Goal: Transaction & Acquisition: Purchase product/service

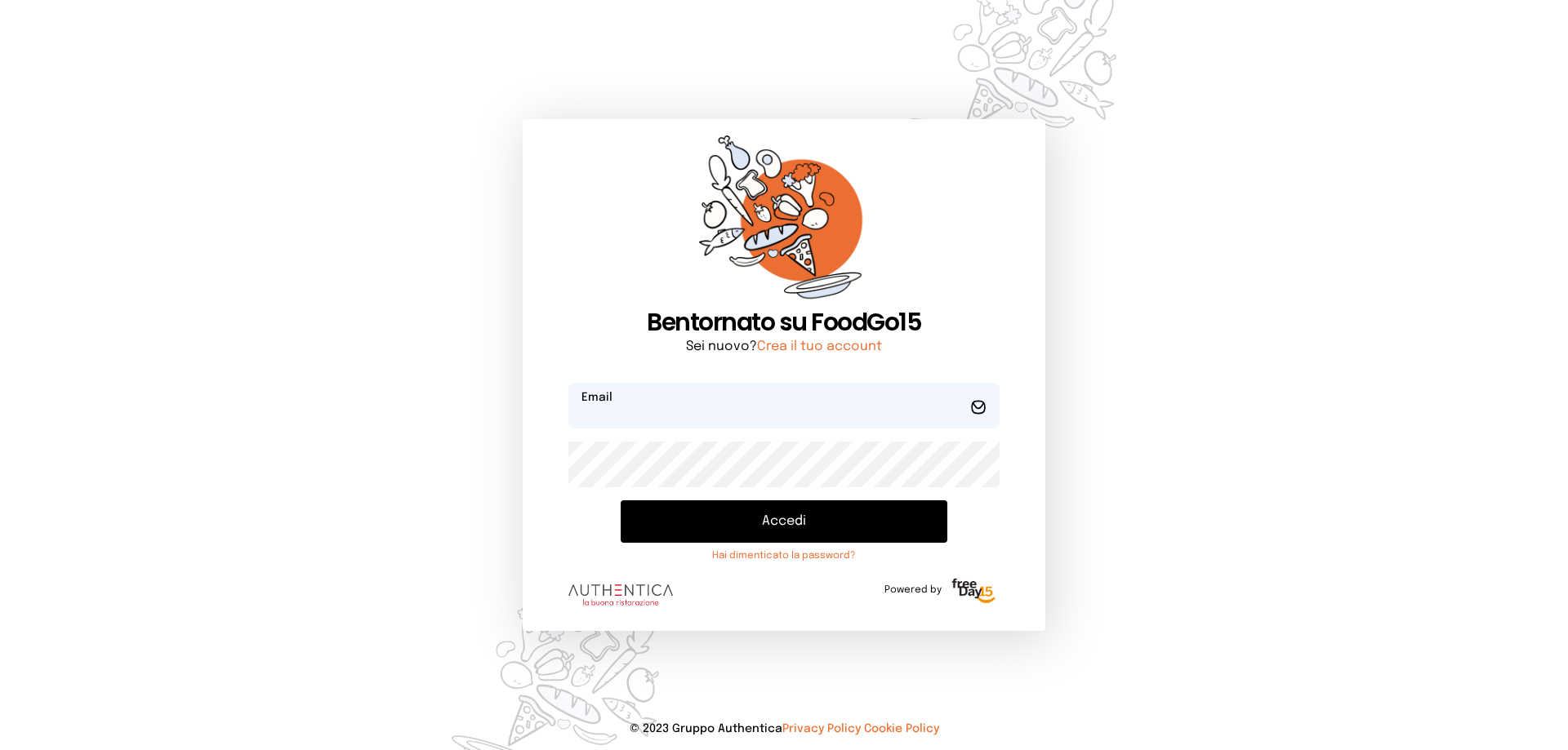
type input "**********"
click at [828, 518] on button "Accedi" at bounding box center [784, 522] width 327 height 42
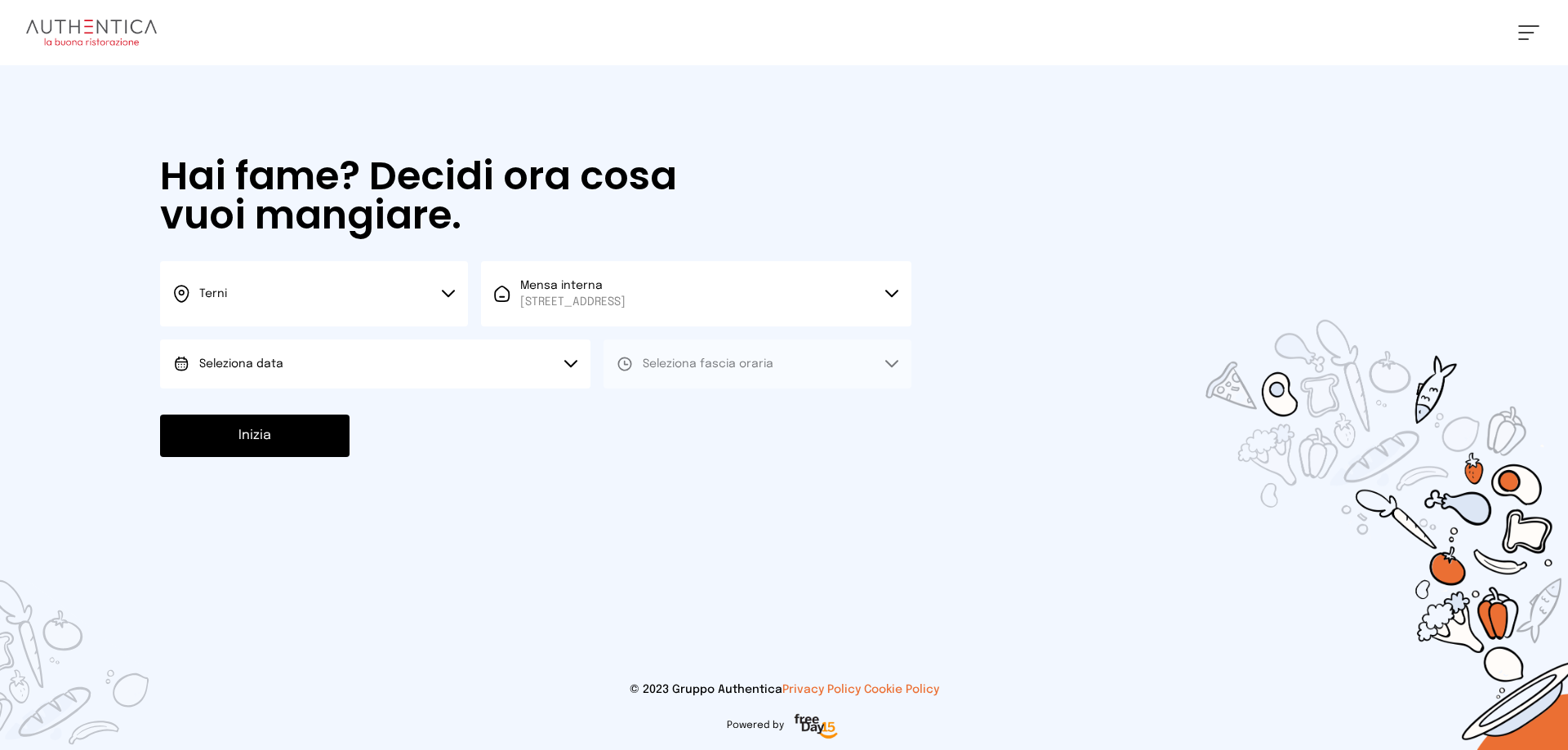
click at [240, 361] on span "Seleziona data" at bounding box center [241, 364] width 84 height 12
click at [302, 407] on li "[DATE], [DATE]" at bounding box center [375, 410] width 430 height 42
click at [668, 365] on span "Seleziona fascia oraria" at bounding box center [707, 364] width 130 height 12
click at [674, 403] on span "Pranzo" at bounding box center [662, 410] width 40 height 16
click at [265, 444] on button "Inizia" at bounding box center [255, 436] width 189 height 42
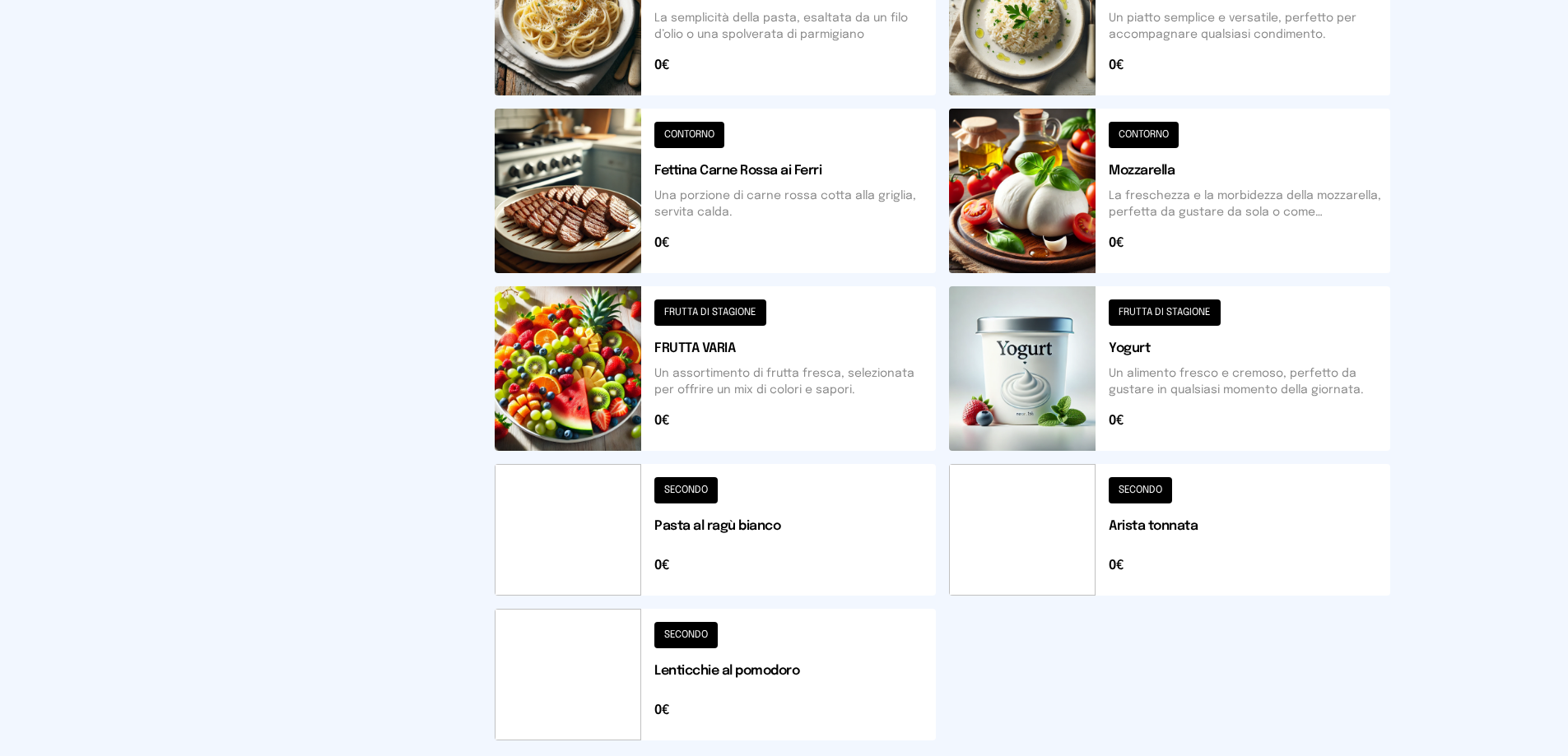
scroll to position [540, 0]
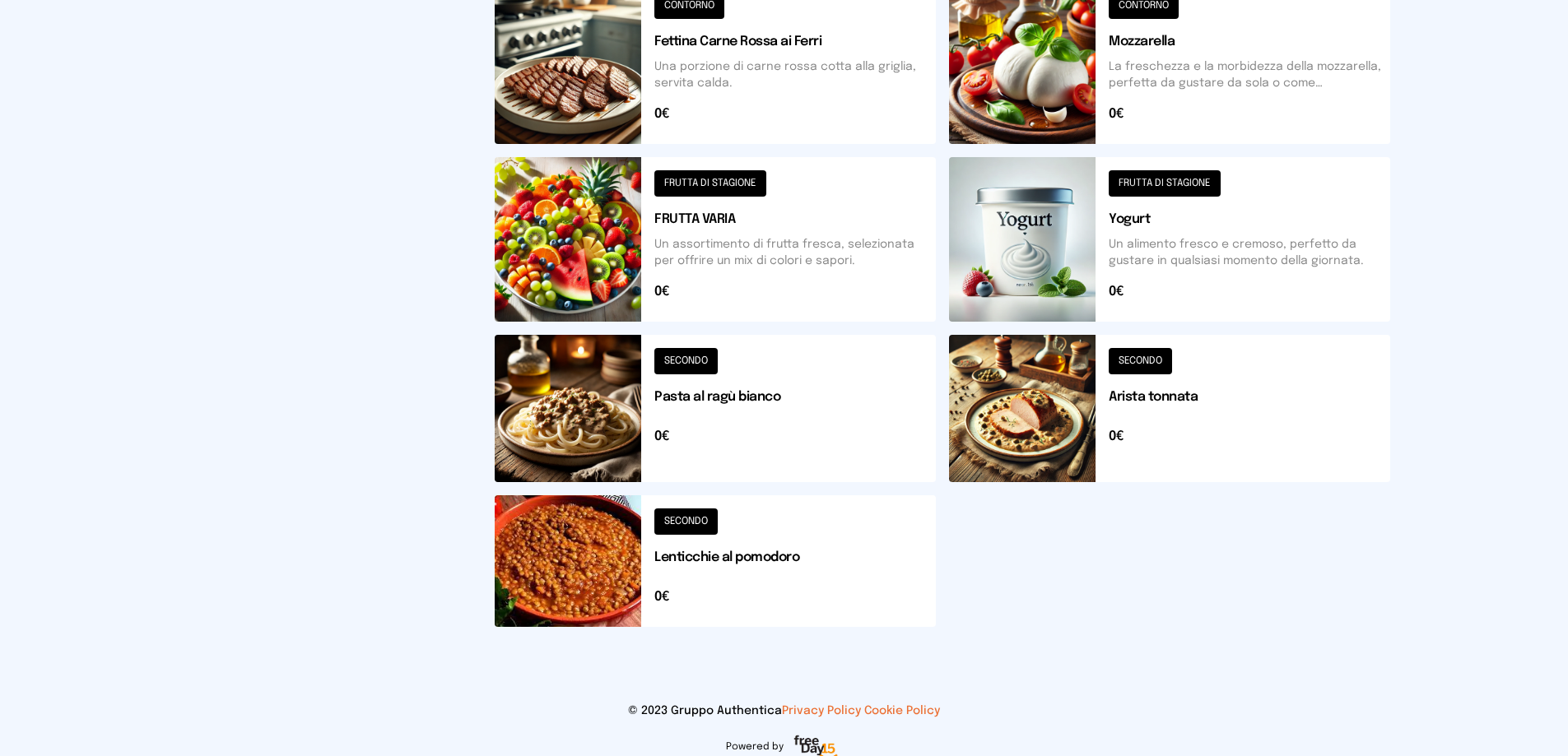
click at [1053, 421] on button at bounding box center [1169, 409] width 441 height 148
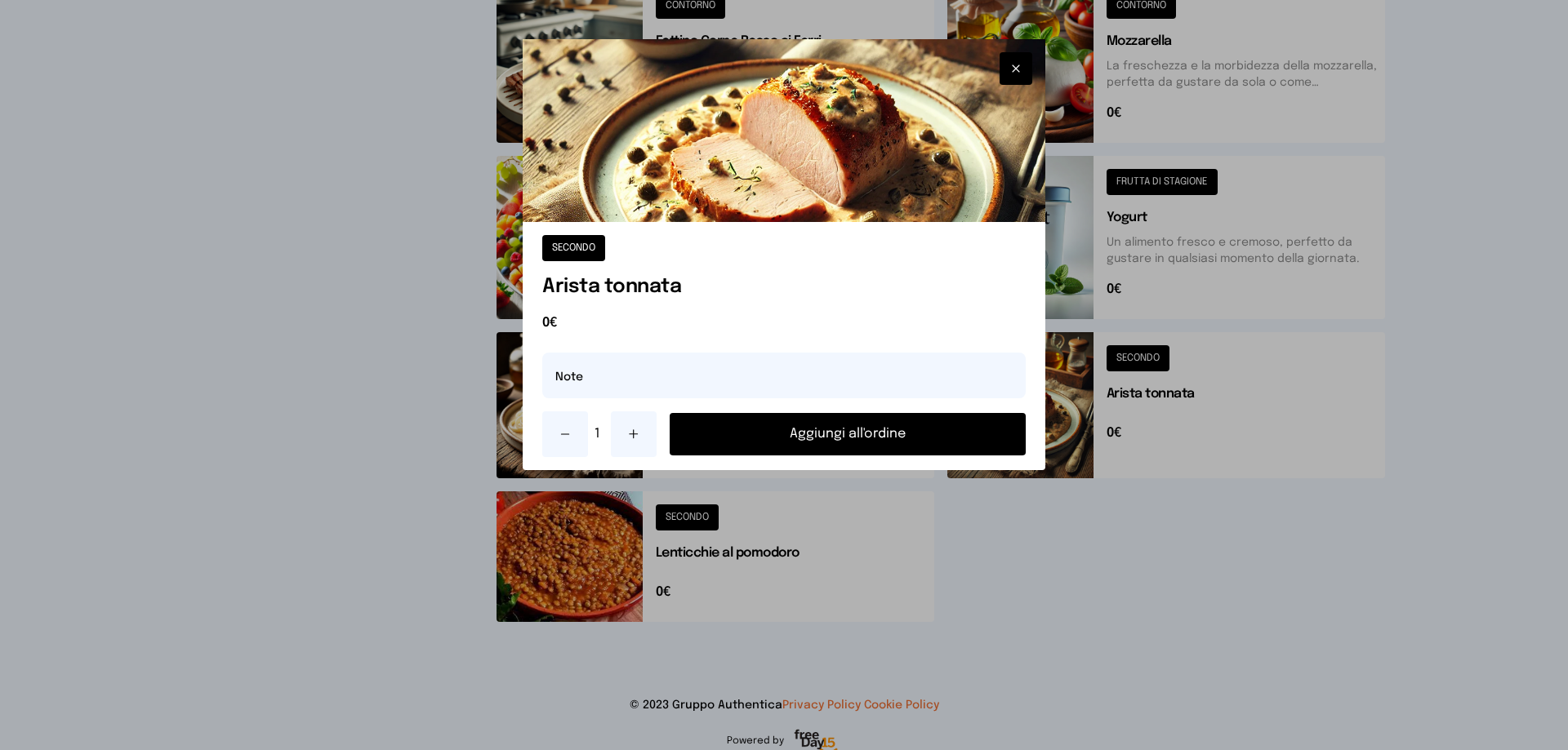
click at [865, 444] on button "Aggiungi all'ordine" at bounding box center [847, 434] width 356 height 42
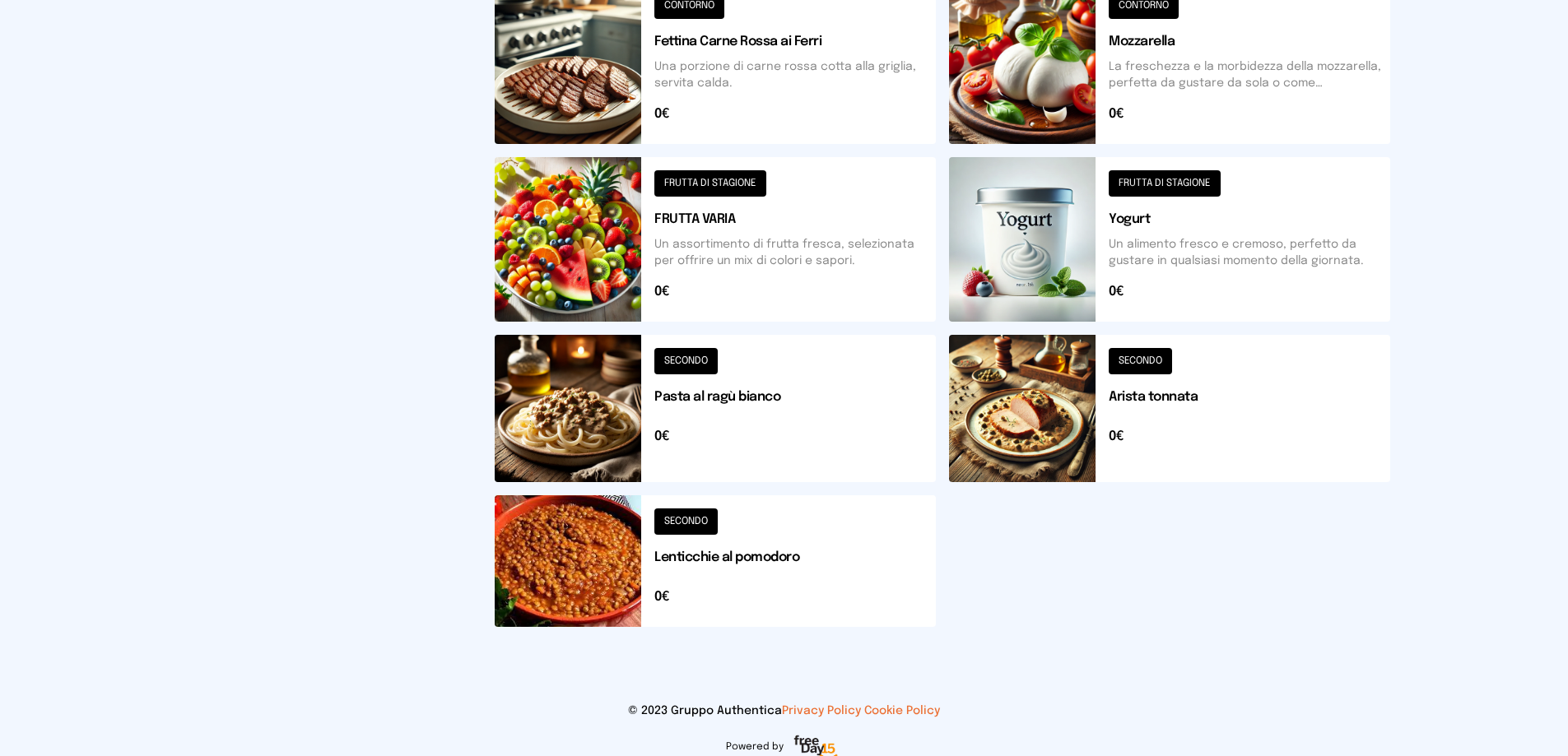
click at [1028, 256] on button at bounding box center [1169, 239] width 441 height 164
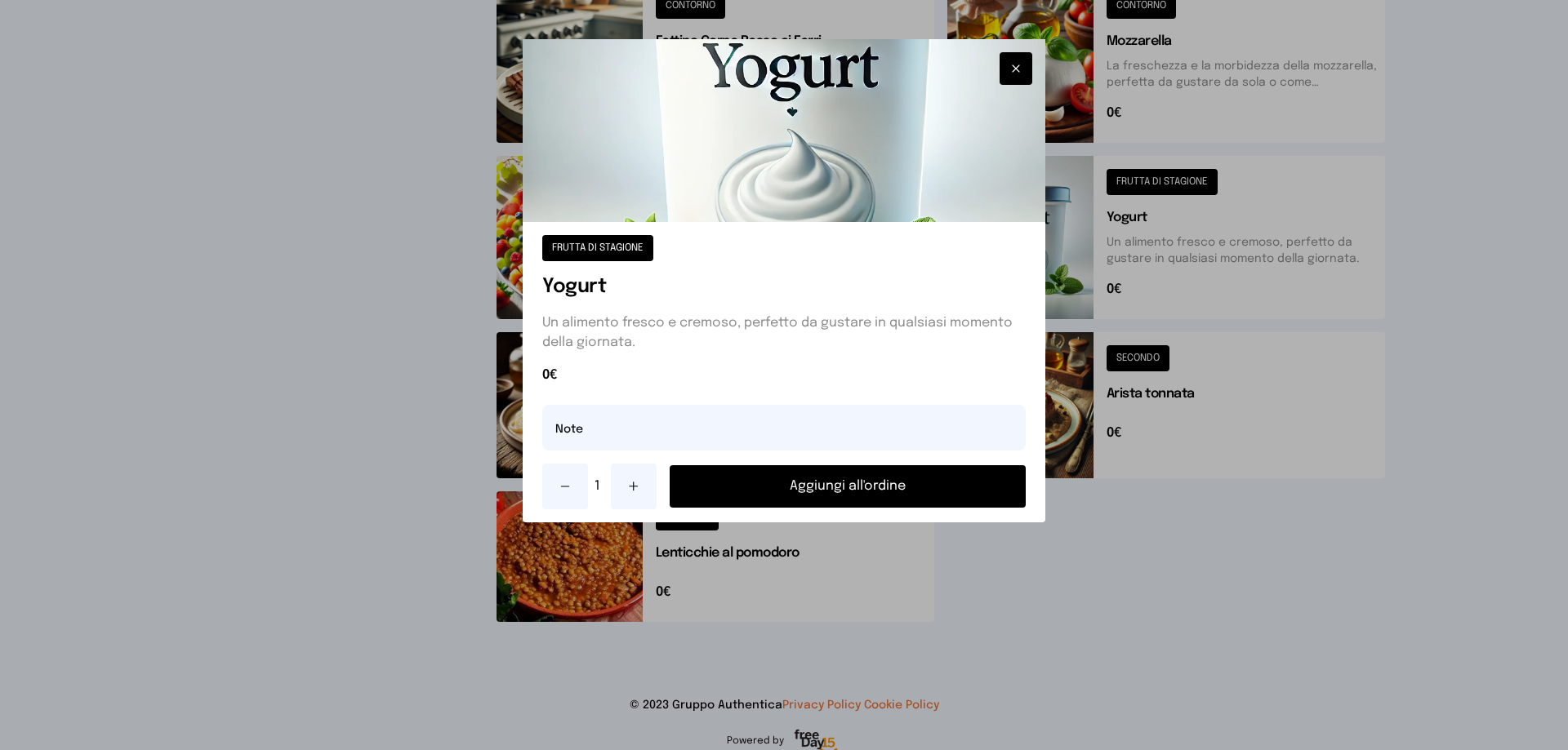
click at [904, 479] on button "Aggiungi all'ordine" at bounding box center [847, 487] width 356 height 42
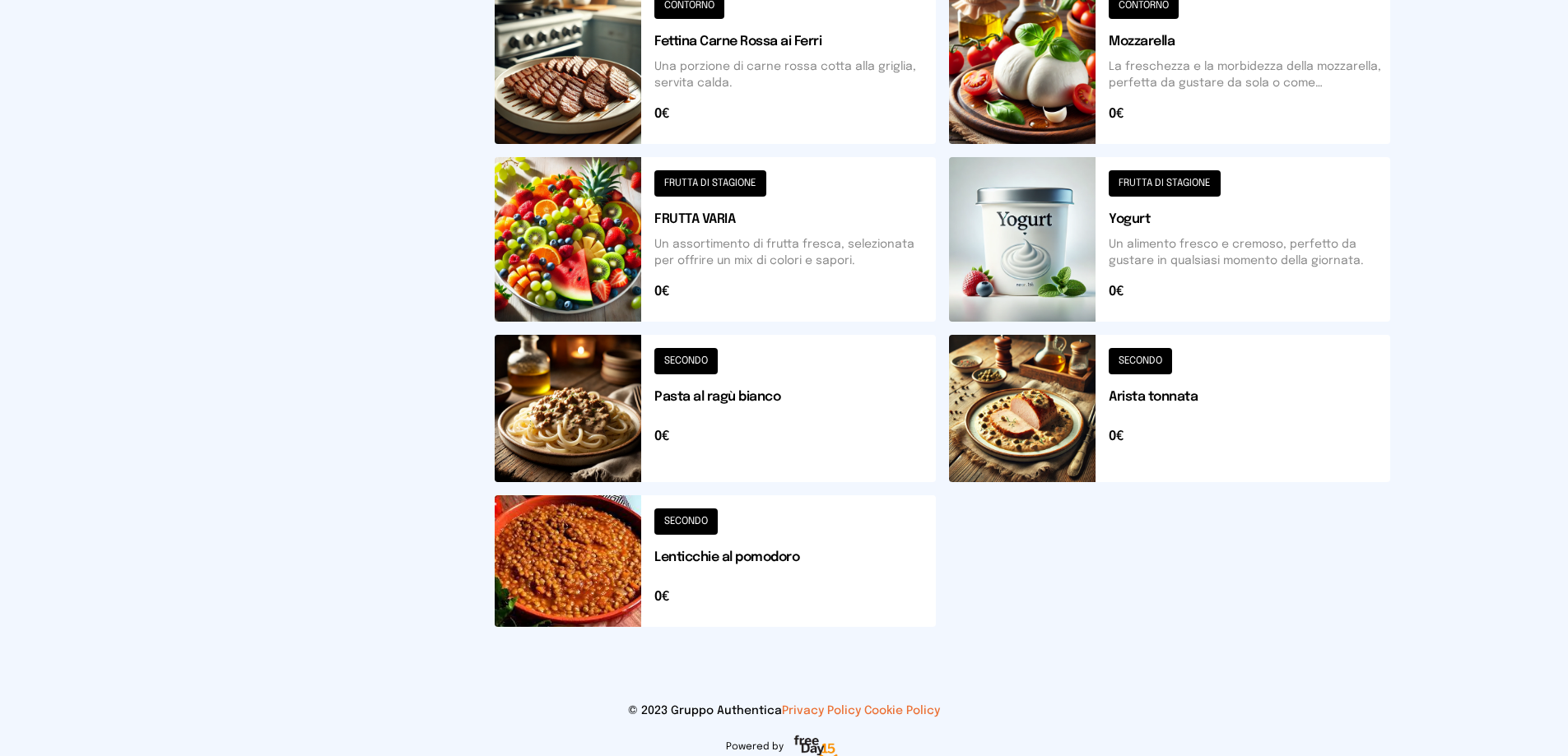
click at [611, 221] on button at bounding box center [715, 239] width 441 height 164
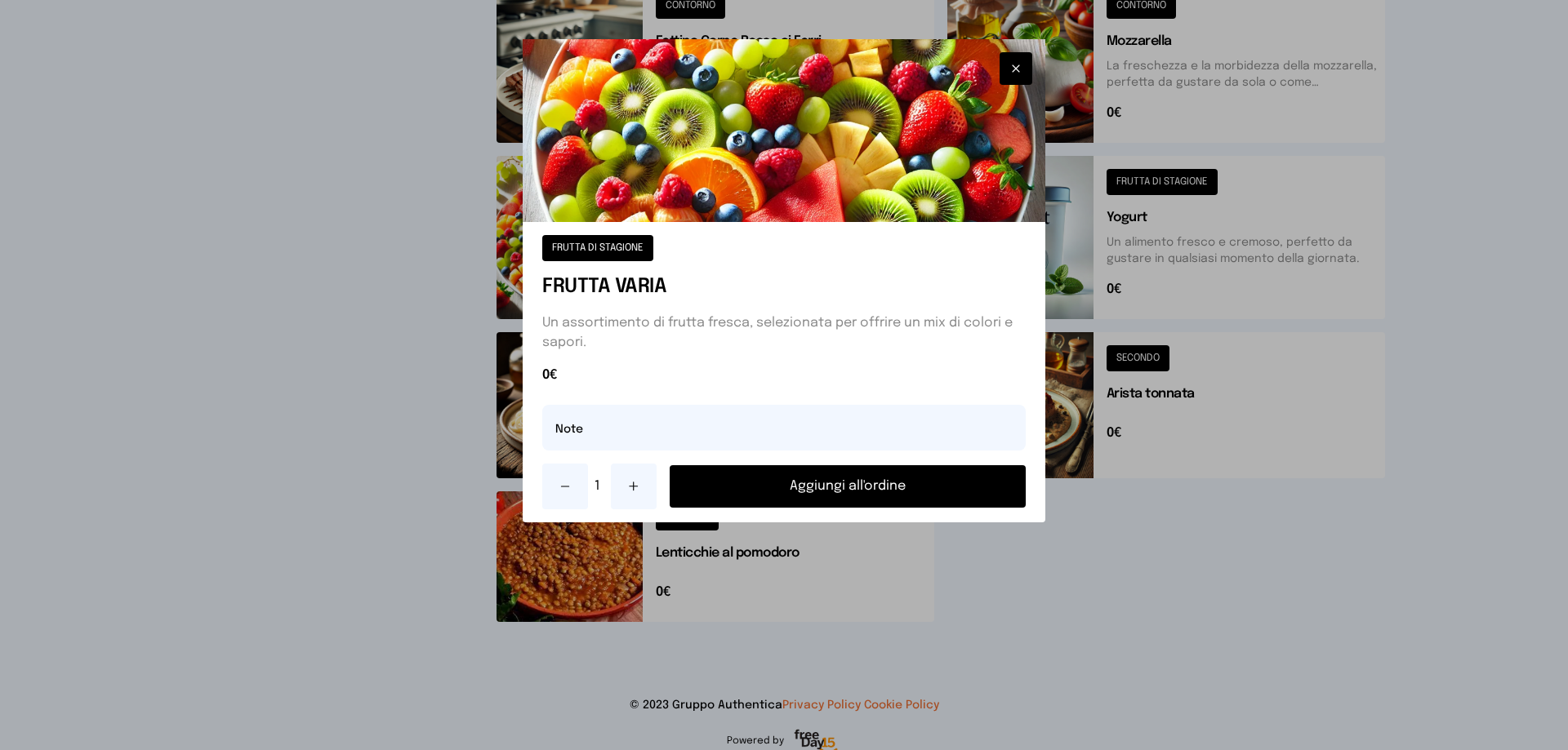
drag, startPoint x: 756, startPoint y: 481, endPoint x: 940, endPoint y: 399, distance: 201.4
click at [752, 471] on button "Aggiungi all'ordine" at bounding box center [847, 487] width 356 height 42
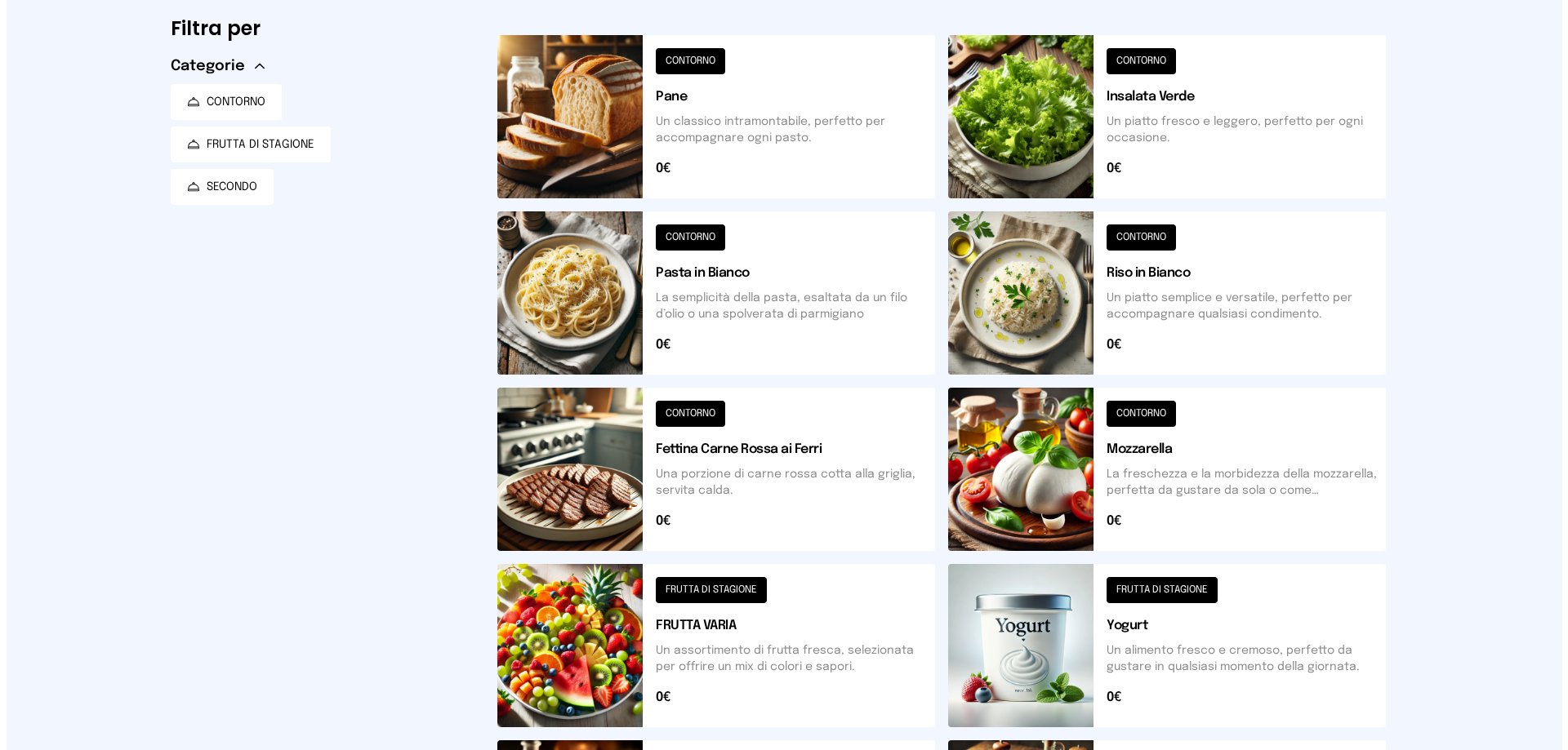
scroll to position [0, 0]
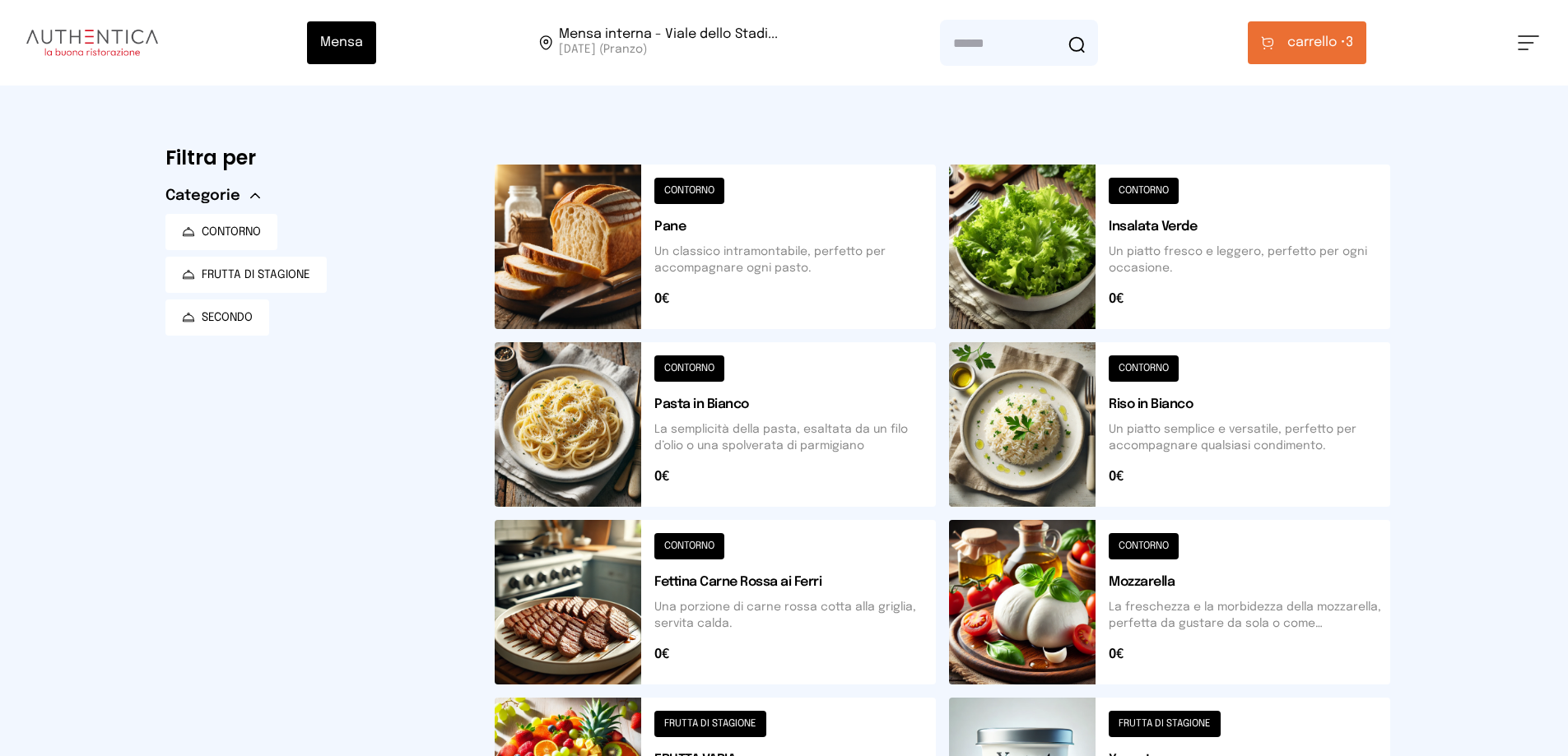
click at [1269, 47] on icon at bounding box center [1268, 43] width 14 height 14
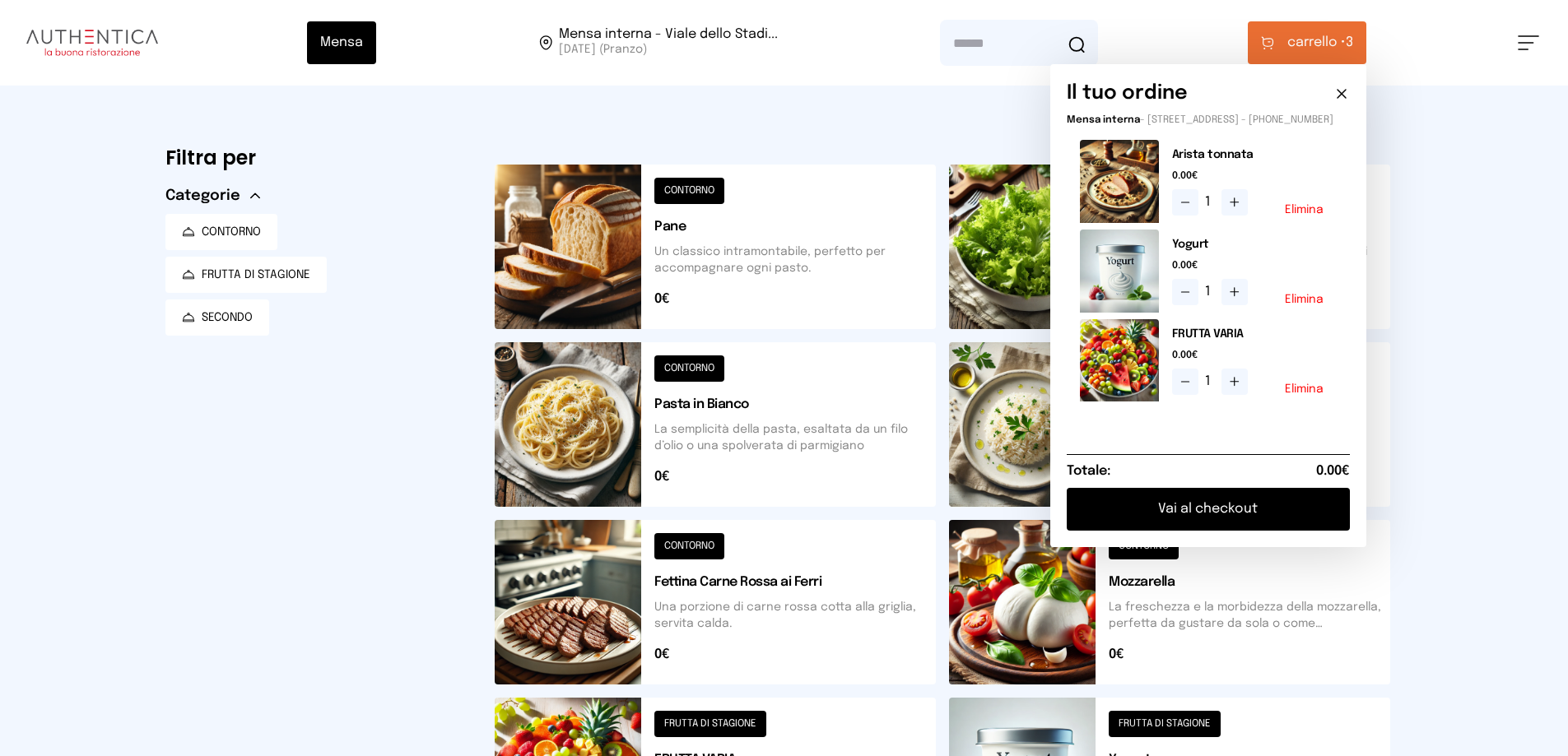
click at [1241, 209] on icon at bounding box center [1235, 203] width 14 height 14
click at [1162, 520] on button "Vai al checkout" at bounding box center [1207, 509] width 283 height 43
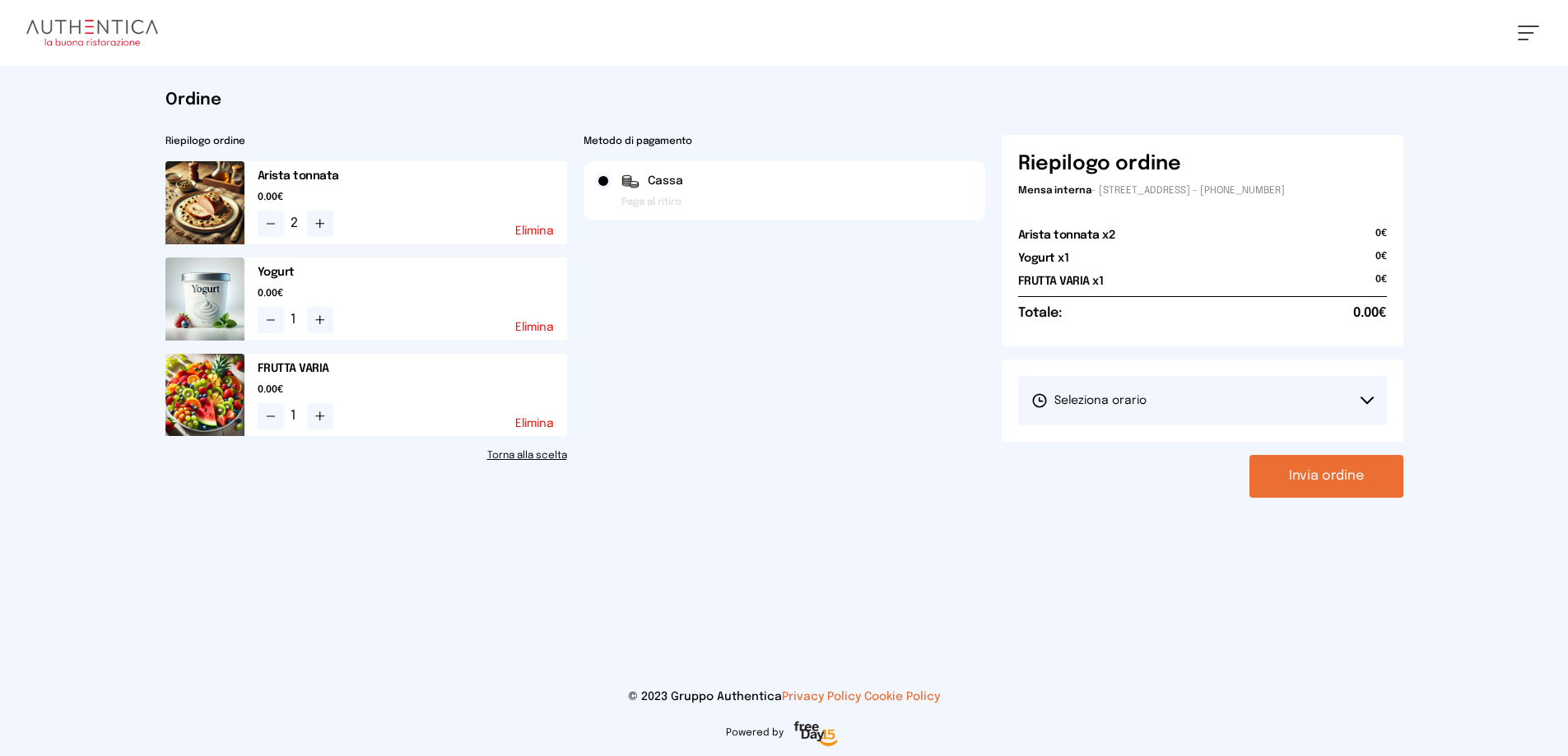
click at [1094, 405] on span "Seleziona orario" at bounding box center [1089, 400] width 116 height 17
click at [1093, 454] on span "1° Turno (13:00 - 15:00)" at bounding box center [1094, 446] width 124 height 17
click at [1315, 479] on button "Invia ordine" at bounding box center [1326, 476] width 154 height 43
